Goal: Book appointment/travel/reservation

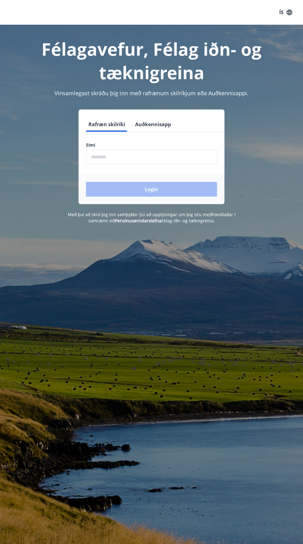
click at [157, 157] on input "phone" at bounding box center [151, 156] width 131 height 15
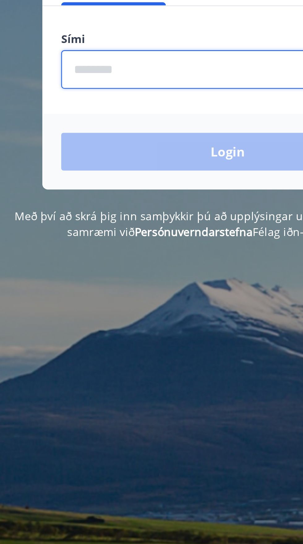
type input "********"
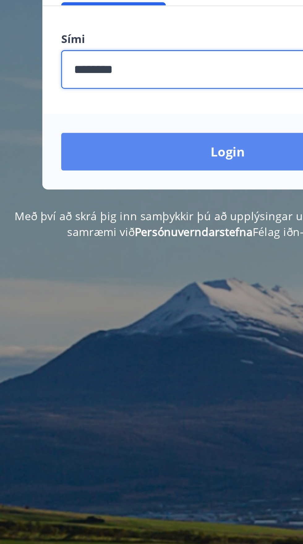
click at [138, 188] on button "Login" at bounding box center [151, 189] width 131 height 15
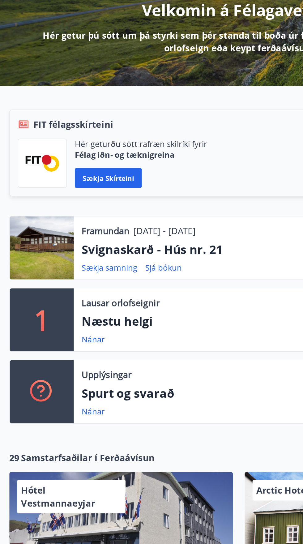
click at [124, 244] on p "Svignaskarð - Hús nr. 21" at bounding box center [171, 241] width 237 height 11
click at [43, 241] on div at bounding box center [28, 241] width 40 height 40
click at [90, 242] on p "Svignaskarð - Hús nr. 21" at bounding box center [171, 241] width 237 height 11
click at [87, 253] on link "Sækja samning" at bounding box center [70, 252] width 35 height 7
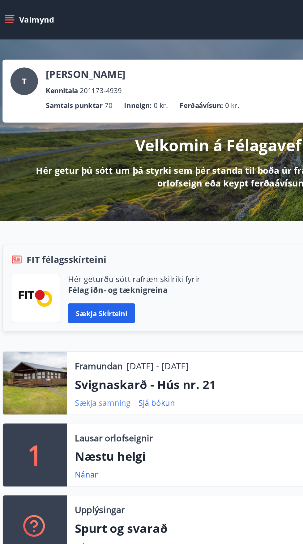
click at [74, 255] on link "Sækja samning" at bounding box center [70, 252] width 35 height 7
click at [108, 252] on link "Sjá bókun" at bounding box center [104, 252] width 23 height 7
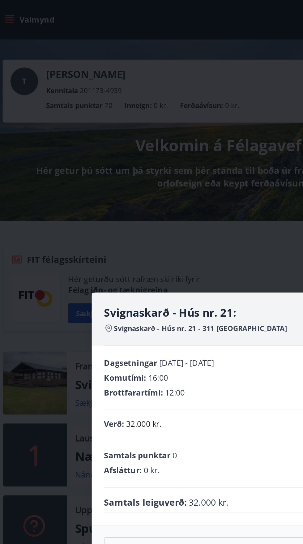
click at [163, 249] on div "Brottfarartími : 12:00" at bounding box center [151, 246] width 161 height 7
click at [140, 152] on div "Svignaskarð - Hús nr. 21: Svignaskarð - Hús nr. 21 - 311 Borgarnes Dagsetningar…" at bounding box center [151, 272] width 303 height 544
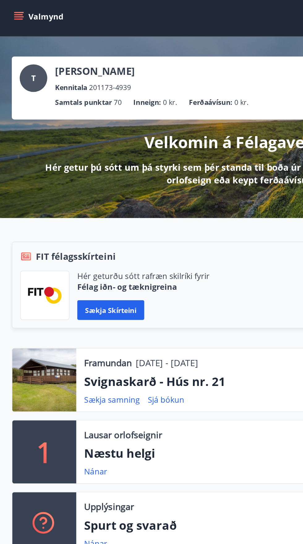
scroll to position [2, 0]
click at [102, 231] on p "[DATE] - [DATE]" at bounding box center [104, 228] width 39 height 8
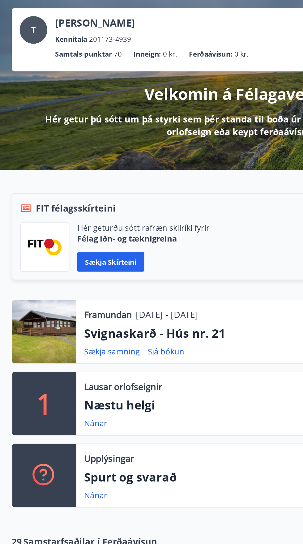
scroll to position [0, 0]
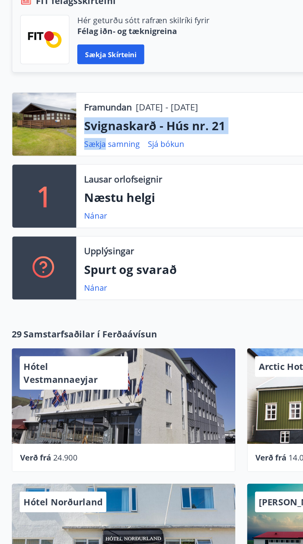
copy div "Svignaskarð - Hús nr. 21 Sækja"
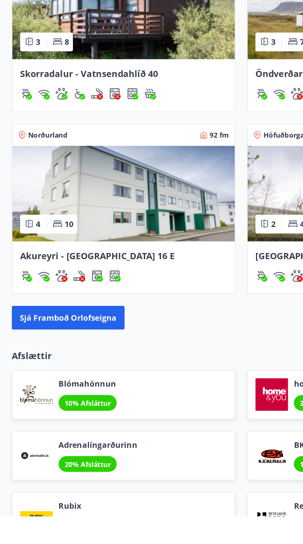
scroll to position [399, 0]
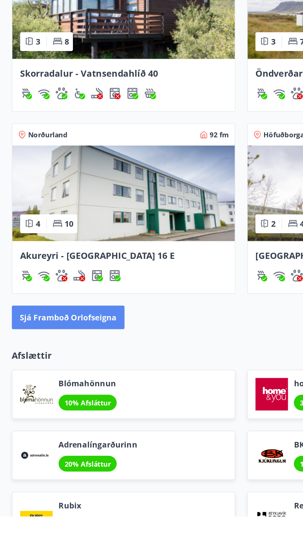
click at [53, 422] on button "Sjá framboð orlofseigna" at bounding box center [42, 418] width 71 height 15
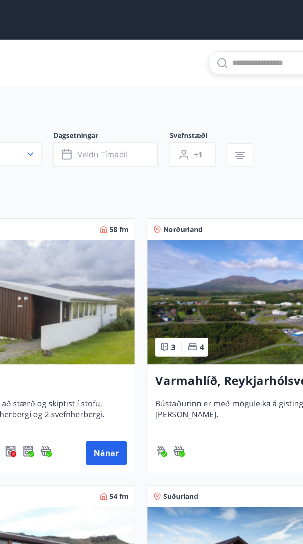
paste input "**********"
type input "**********"
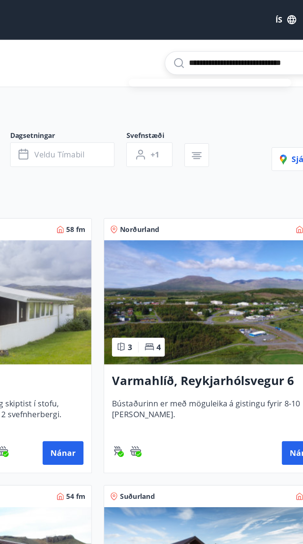
click at [253, 42] on input "**********" at bounding box center [250, 40] width 82 height 10
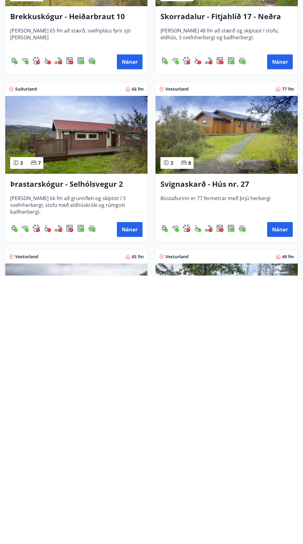
scroll to position [1964, 0]
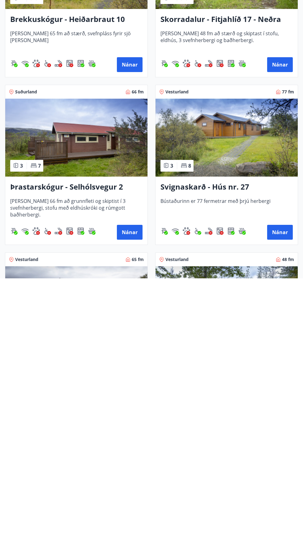
click at [255, 403] on img at bounding box center [226, 403] width 142 height 78
